Goal: Task Accomplishment & Management: Manage account settings

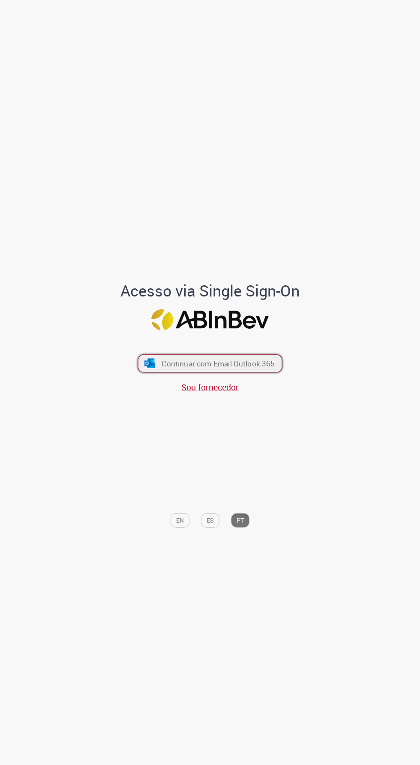
click at [265, 368] on span "Continuar com Email Outlook 365" at bounding box center [218, 364] width 113 height 10
click at [124, 395] on div "Acesso via Single Sign-On Continuar com Email Outlook 365 Sou fornecedor EN ES …" at bounding box center [210, 407] width 309 height 250
click at [144, 368] on img "submit" at bounding box center [150, 363] width 12 height 9
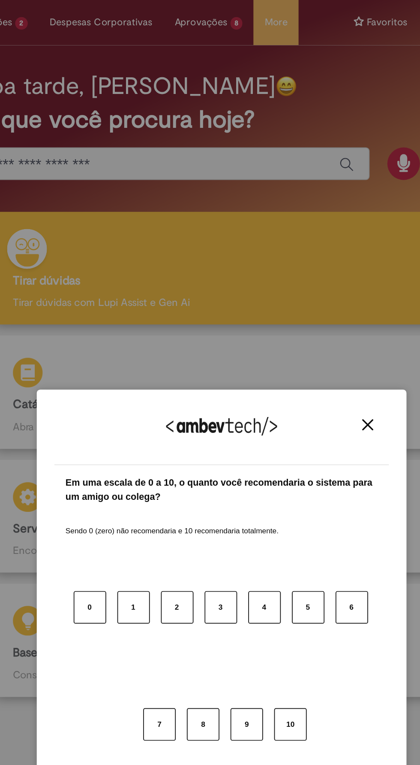
click at [295, 247] on img "Close" at bounding box center [295, 246] width 6 height 6
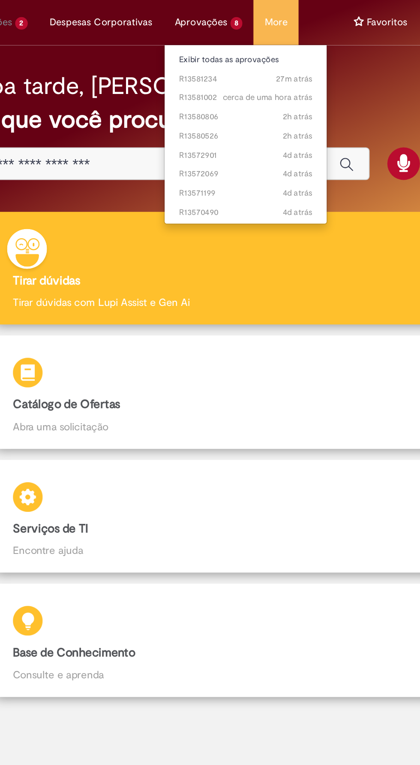
click at [200, 17] on li "Aprovações 8 Exibir todas as aprovações 27m atrás 27 minutos atrás R13581234 ce…" at bounding box center [203, 13] width 52 height 26
click at [238, 34] on link "Exibir todas as aprovações" at bounding box center [224, 34] width 94 height 9
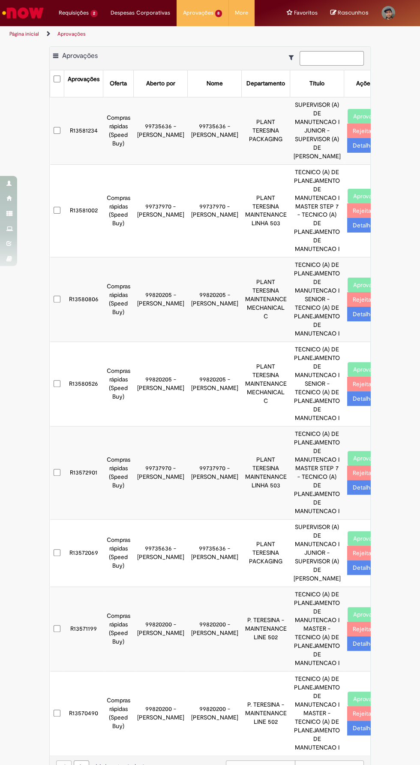
click at [397, 117] on div "Exportar como PDF Exportar como Excel Exportar como CSV Aprovações Aprovações O…" at bounding box center [210, 416] width 420 height 741
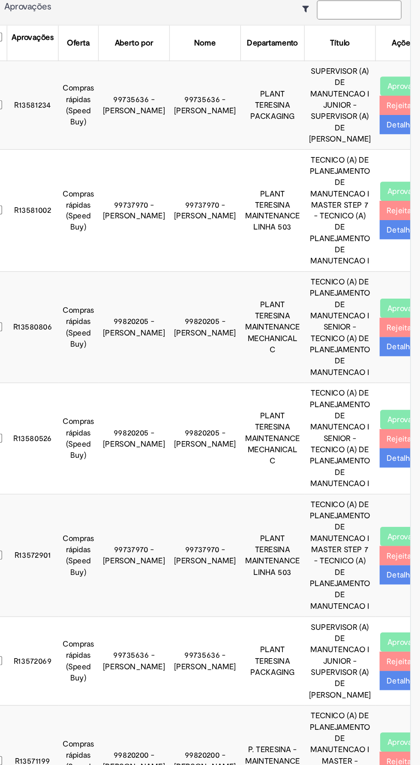
click at [348, 195] on button "Aprovar" at bounding box center [364, 196] width 32 height 15
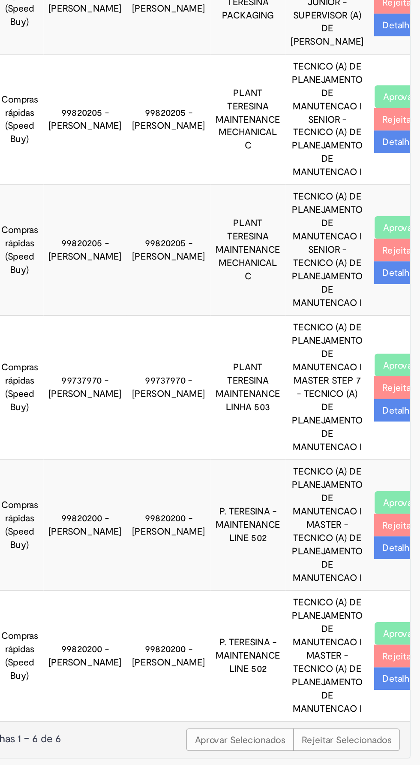
click at [348, 451] on button "Aprovar" at bounding box center [364, 453] width 32 height 15
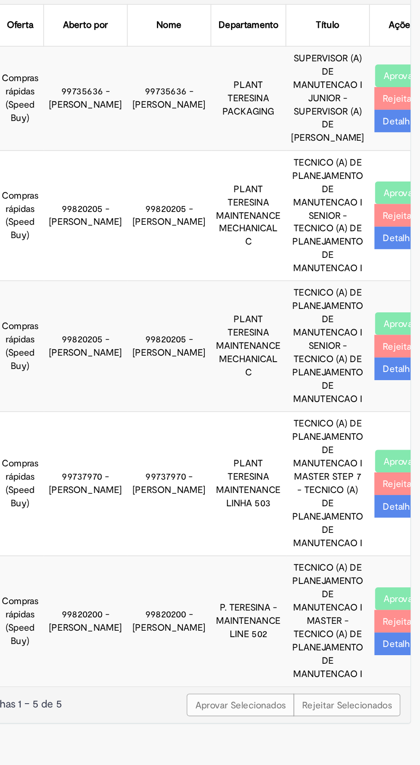
click at [348, 451] on button "Aprovar" at bounding box center [364, 453] width 32 height 15
